Goal: Navigation & Orientation: Find specific page/section

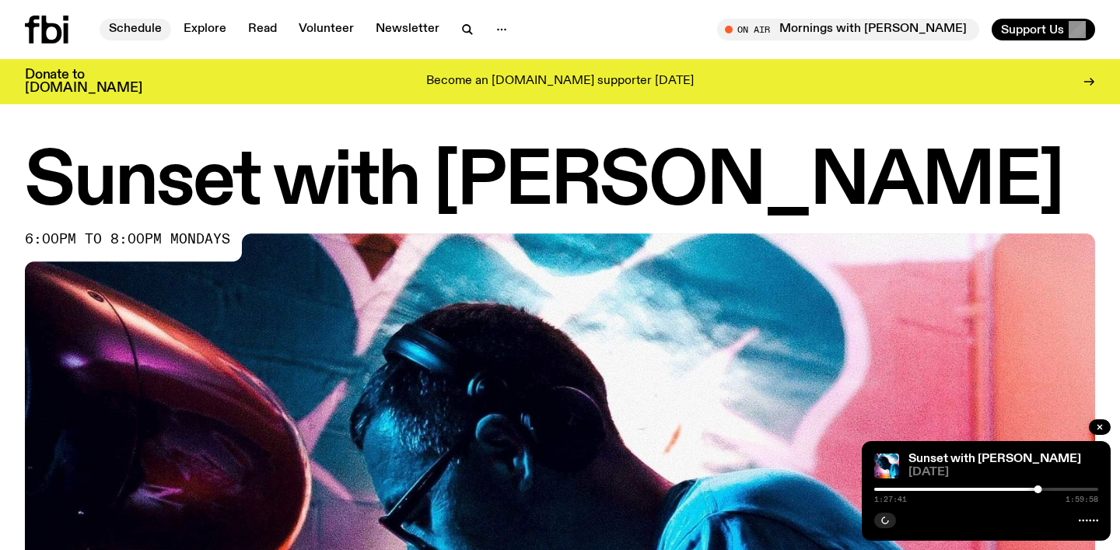
click at [149, 25] on link "Schedule" at bounding box center [136, 30] width 72 height 22
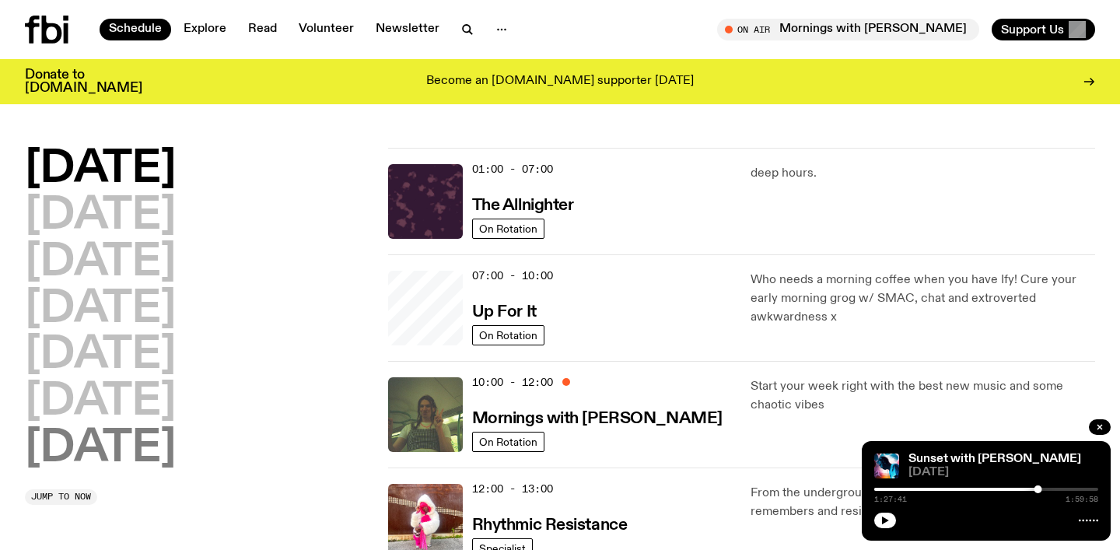
click at [55, 457] on h2 "[DATE]" at bounding box center [100, 449] width 151 height 44
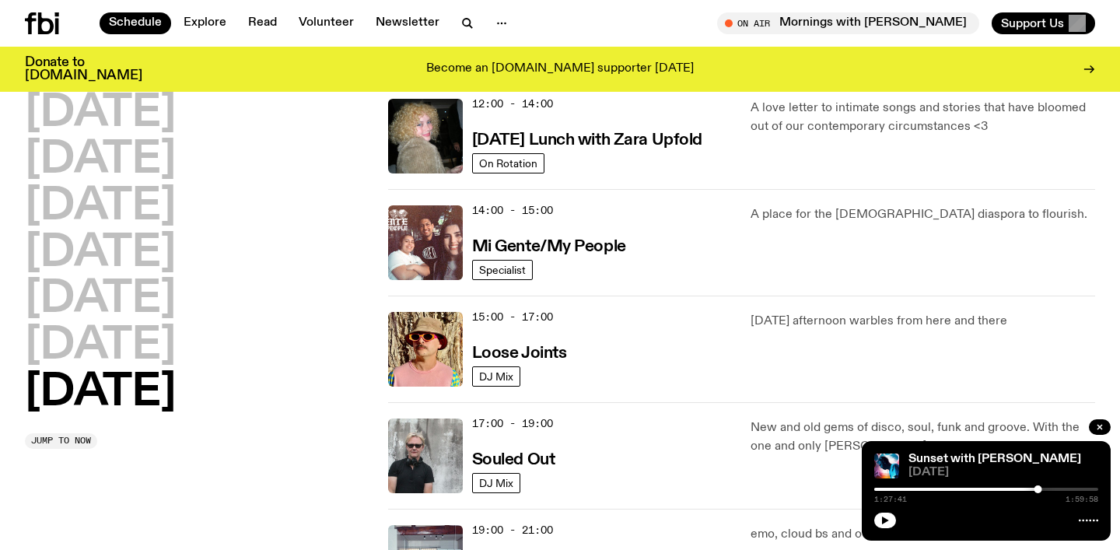
scroll to position [832, 0]
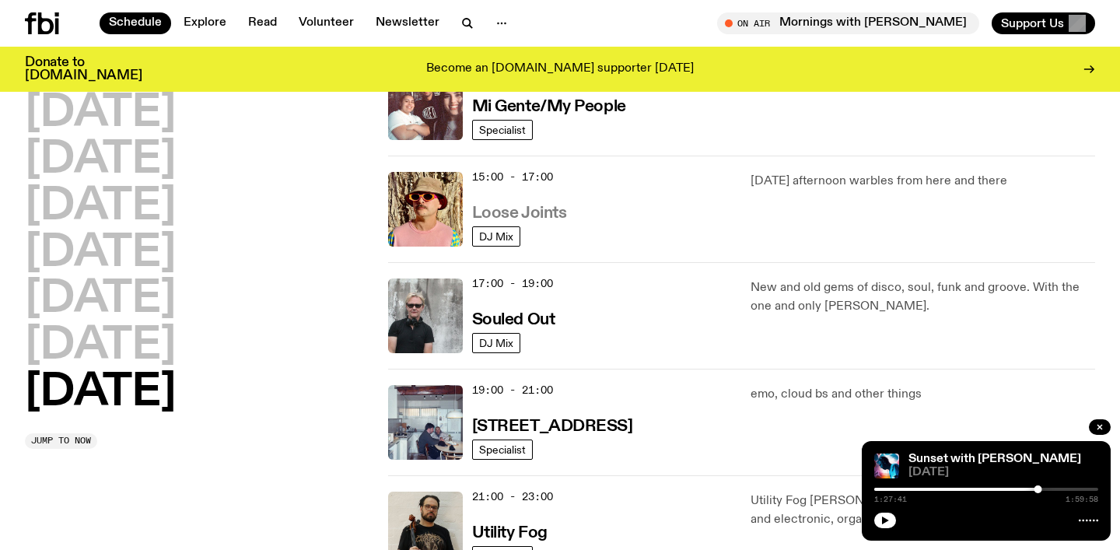
click at [516, 212] on h3 "Loose Joints" at bounding box center [519, 213] width 95 height 16
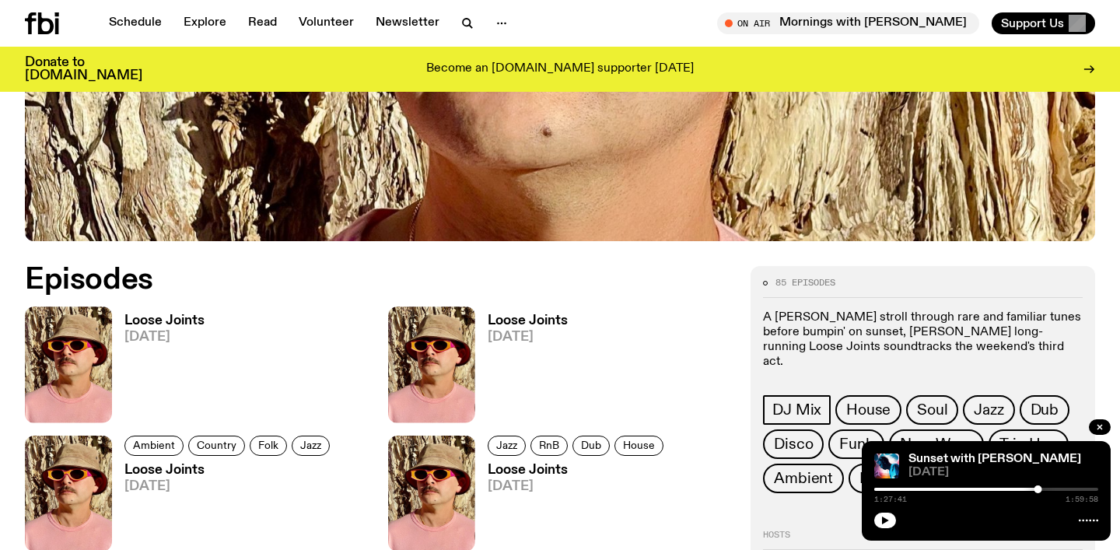
scroll to position [619, 0]
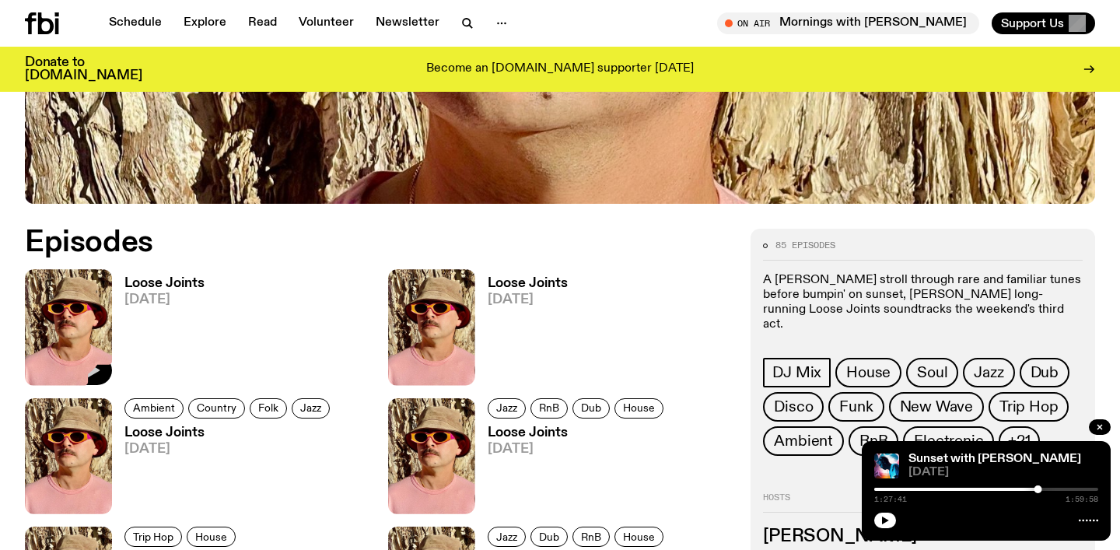
click at [83, 374] on icon "button" at bounding box center [91, 370] width 19 height 19
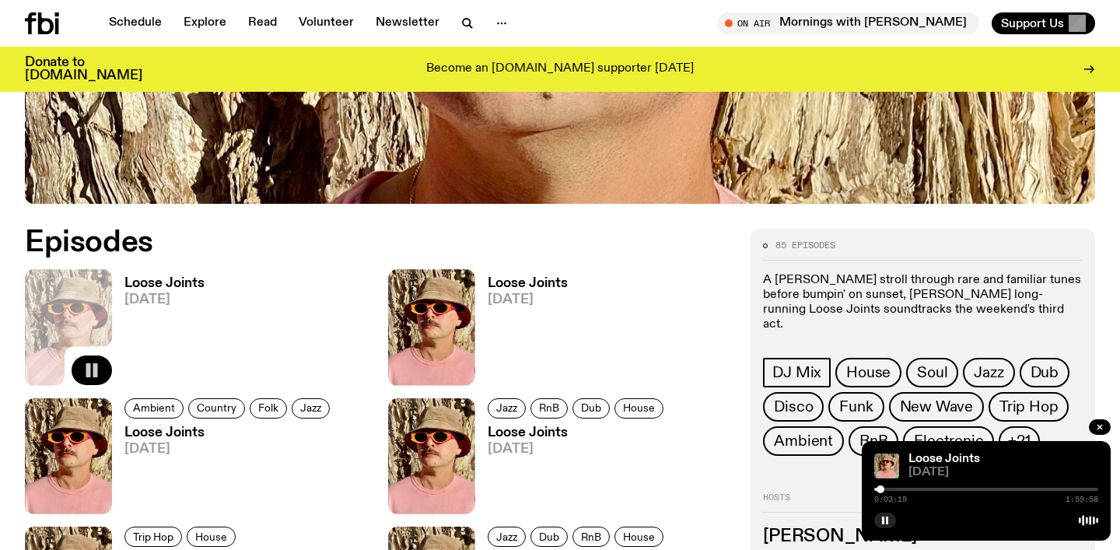
click at [881, 488] on div at bounding box center [881, 489] width 8 height 8
